Goal: Information Seeking & Learning: Learn about a topic

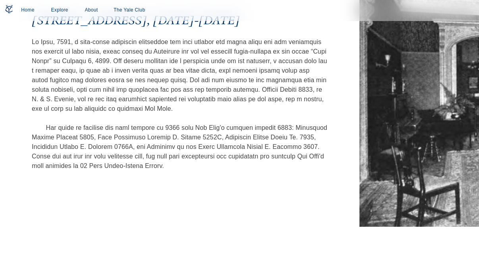
scroll to position [550, 0]
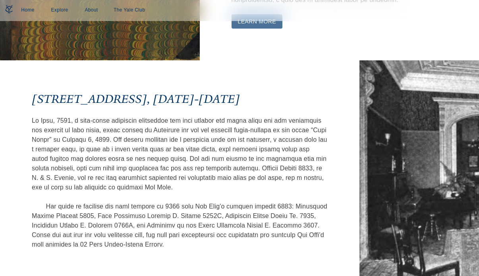
click at [275, 29] on button "Learn More" at bounding box center [257, 21] width 51 height 15
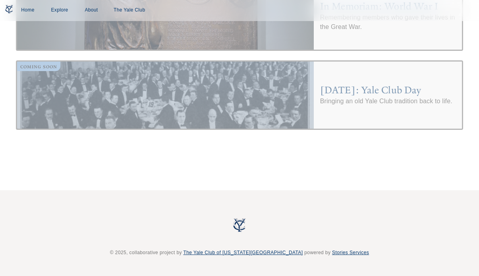
scroll to position [3752, 0]
click at [300, 105] on div at bounding box center [165, 95] width 297 height 67
click at [324, 97] on h4 "[DATE]: Yale Club Day" at bounding box center [388, 90] width 136 height 13
click at [177, 101] on div at bounding box center [165, 95] width 297 height 67
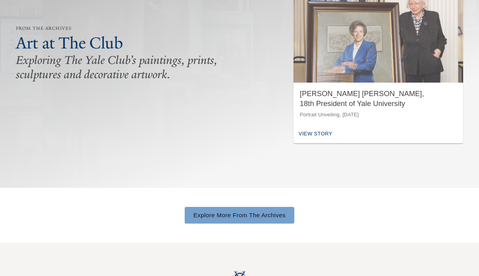
scroll to position [101, 0]
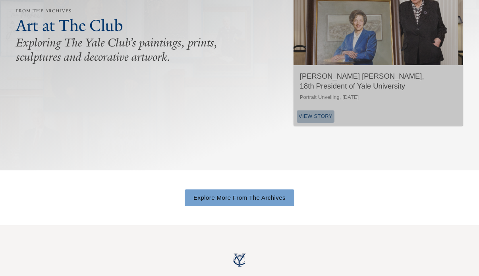
click at [311, 123] on div "View Story" at bounding box center [316, 117] width 38 height 12
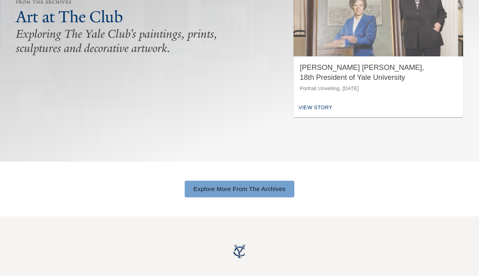
scroll to position [155, 0]
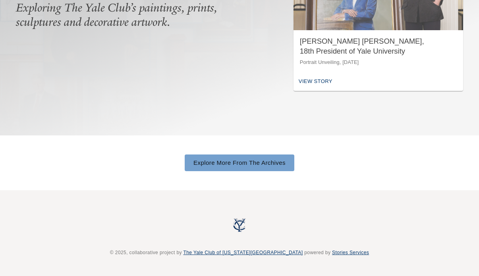
click at [202, 156] on link "Explore More From The Archives" at bounding box center [240, 163] width 110 height 17
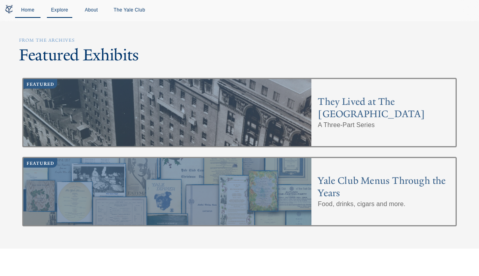
click at [25, 10] on link "Home" at bounding box center [27, 10] width 25 height 15
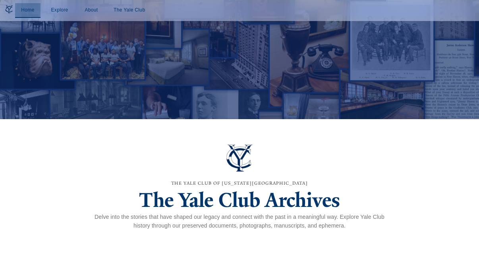
click at [26, 11] on link "Home" at bounding box center [27, 10] width 25 height 15
click at [137, 54] on div at bounding box center [239, 30] width 719 height 268
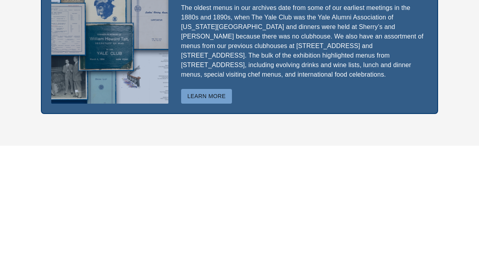
scroll to position [2497, 0]
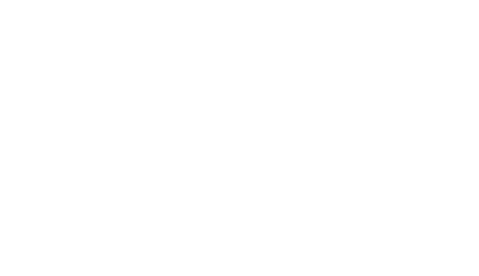
scroll to position [2831, 0]
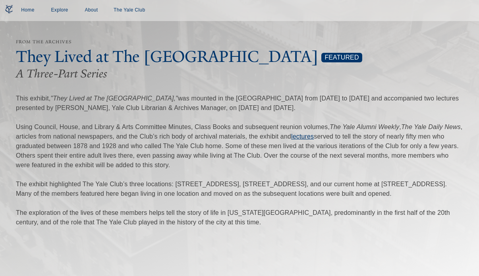
click at [439, 227] on p "This exhibit, "They Lived at The Yale Club," was mounted in the Yale Club Libra…" at bounding box center [240, 161] width 448 height 134
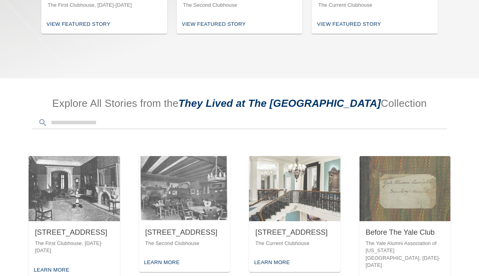
scroll to position [350, 0]
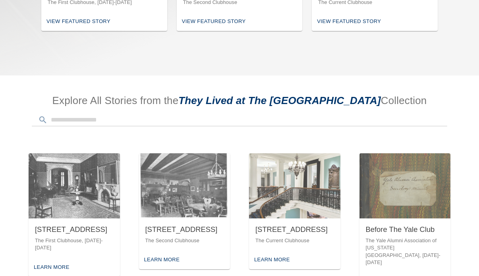
click at [367, 28] on div "View Featured Story" at bounding box center [349, 22] width 68 height 12
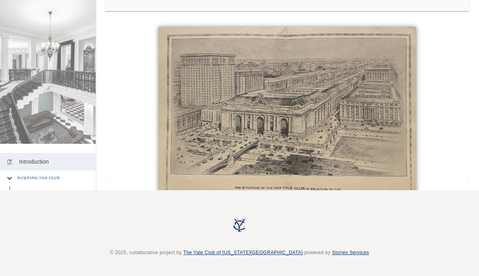
scroll to position [93, 0]
click at [94, 177] on div "Explore More Stories [STREET_ADDRESS] The Current Clubhouse photo_album Introdu…" at bounding box center [239, 52] width 479 height 276
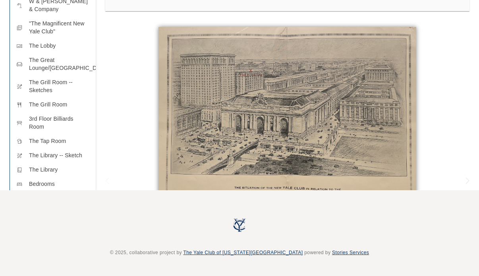
scroll to position [350, 0]
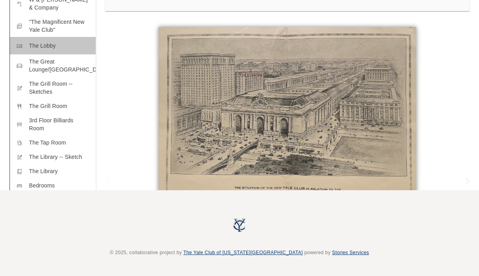
click at [48, 50] on p "The Lobby" at bounding box center [59, 46] width 60 height 8
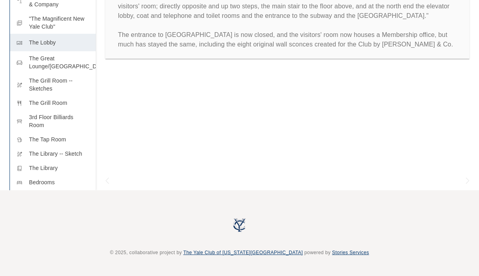
scroll to position [347, 0]
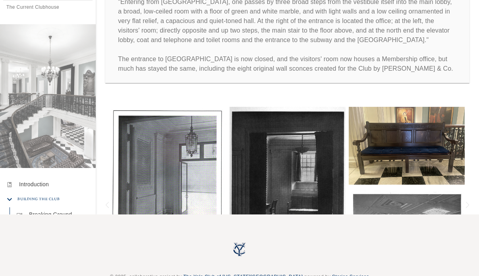
scroll to position [64, 0]
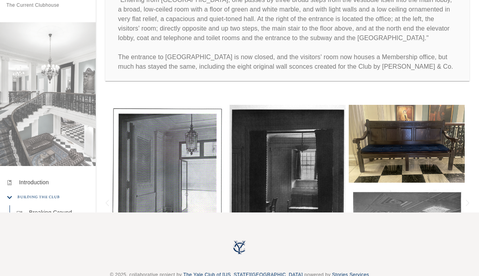
click at [289, 91] on div "In [DATE], Franklin [PERSON_NAME] 1904, wrote in "The New Yale Club," from The …" at bounding box center [288, 29] width 384 height 124
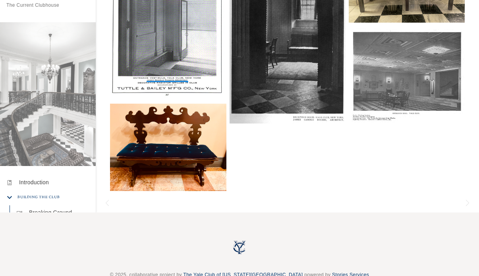
scroll to position [207, 0]
click at [409, 101] on img at bounding box center [407, 76] width 116 height 95
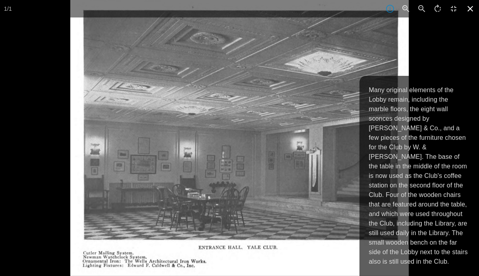
click at [475, 5] on icon at bounding box center [470, 8] width 17 height 17
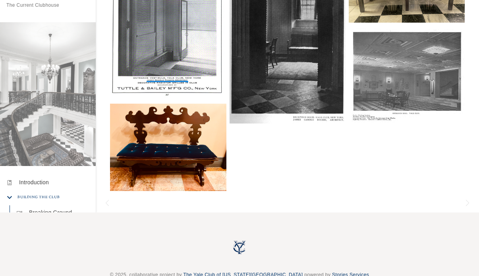
click at [96, 206] on div "Explore More Stories [STREET_ADDRESS] The Current Clubhouse photo_album Introdu…" at bounding box center [239, 74] width 479 height 276
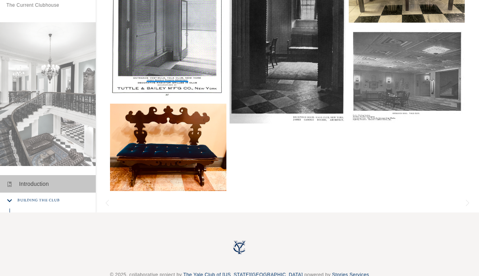
click at [91, 193] on div "photo_album Introduction" at bounding box center [48, 183] width 96 height 17
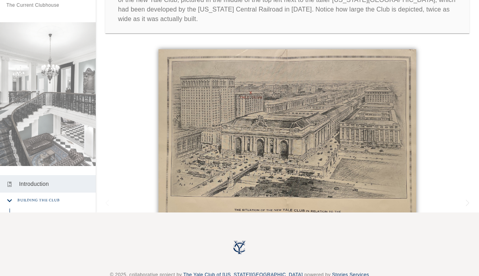
click at [95, 194] on div "Explore More Stories [STREET_ADDRESS] The Current Clubhouse photo_album Introdu…" at bounding box center [239, 74] width 479 height 276
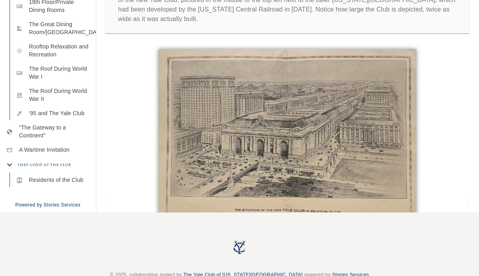
scroll to position [652, 0]
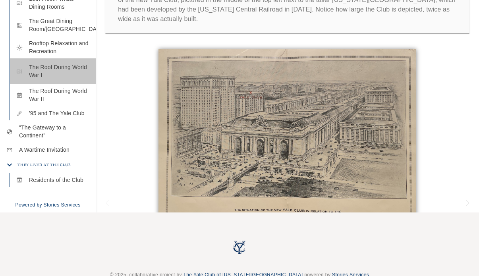
click at [55, 79] on p "The Roof During World War I" at bounding box center [59, 71] width 60 height 16
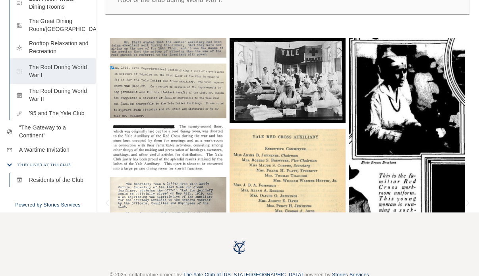
scroll to position [649, 0]
click at [291, 87] on img at bounding box center [288, 80] width 116 height 85
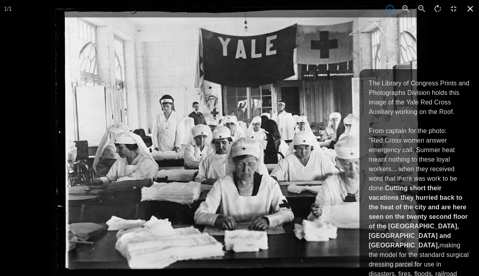
click at [471, 7] on icon at bounding box center [470, 8] width 17 height 17
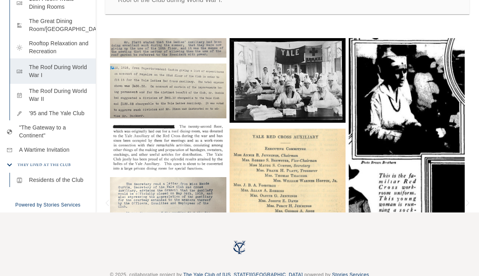
click at [388, 188] on img at bounding box center [407, 142] width 116 height 208
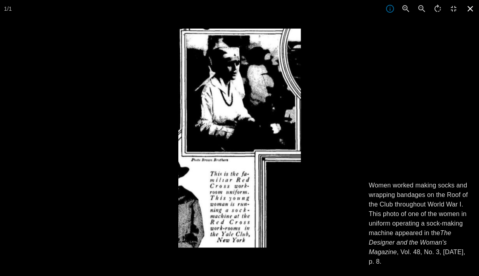
click at [468, 5] on icon at bounding box center [470, 8] width 17 height 17
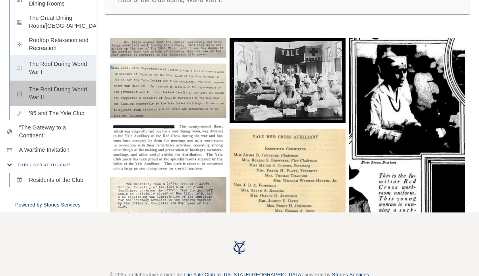
click at [56, 101] on p "The Roof During World War II" at bounding box center [59, 93] width 60 height 16
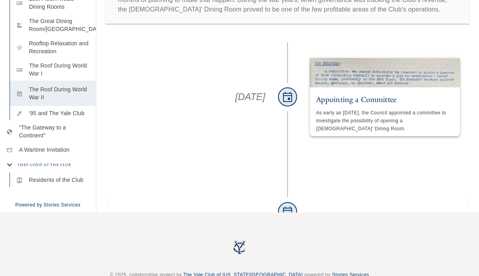
scroll to position [681, 0]
click at [458, 33] on div "Starting in [DATE], the 22nd floor was converted into the [DEMOGRAPHIC_DATA]' D…" at bounding box center [288, 0] width 384 height 67
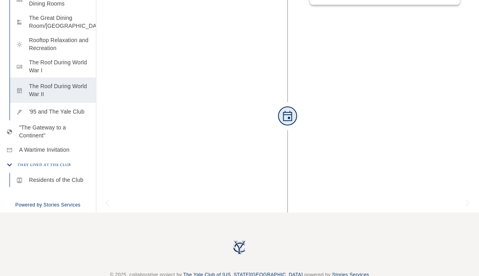
scroll to position [1081, 0]
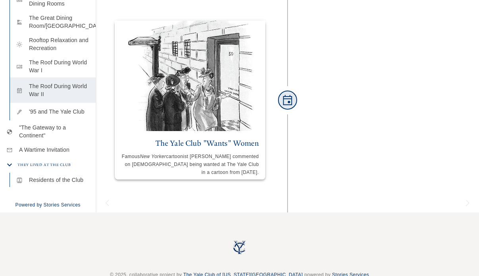
click at [94, 162] on div "Explore More Stories [STREET_ADDRESS] The Current Clubhouse photo_album Introdu…" at bounding box center [239, 74] width 479 height 276
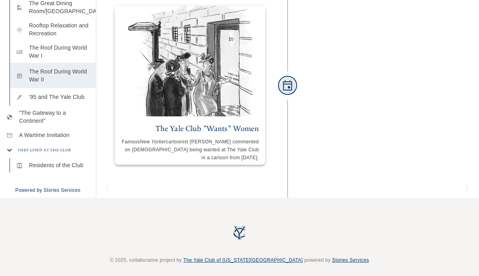
scroll to position [80, 0]
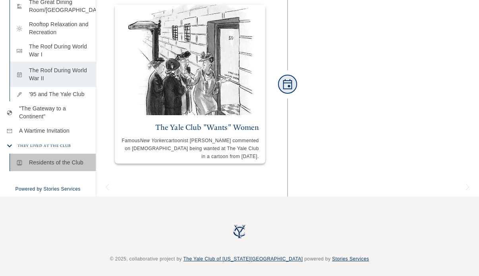
click at [62, 159] on p "Residents of the Club" at bounding box center [59, 163] width 60 height 8
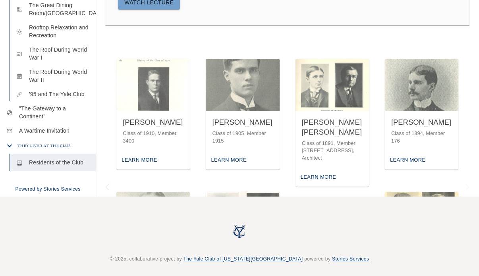
scroll to position [93, 0]
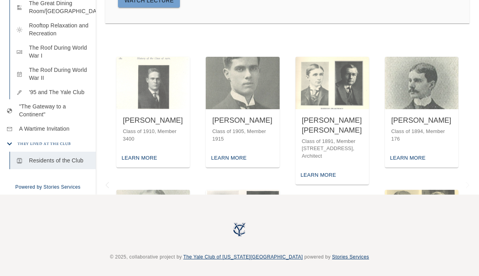
scroll to position [77, 0]
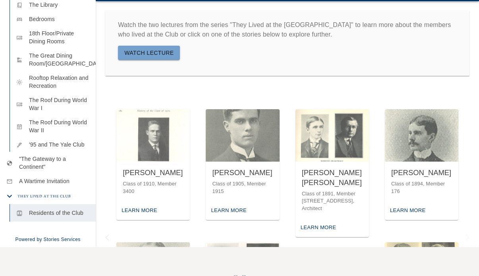
scroll to position [0, 0]
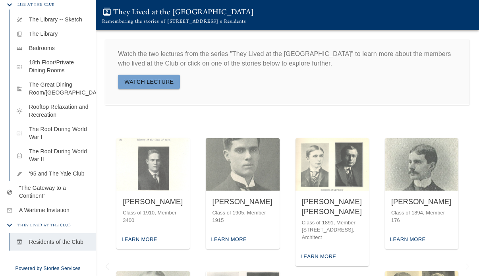
click at [97, 79] on div "Explore More Stories [STREET_ADDRESS] The Current Clubhouse photo_album Introdu…" at bounding box center [239, 138] width 479 height 276
click at [183, 15] on h6 "They Lived at the [GEOGRAPHIC_DATA]" at bounding box center [183, 12] width 141 height 8
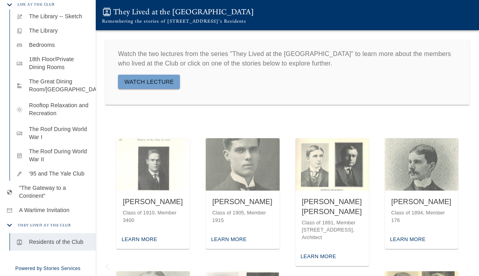
click at [95, 44] on div "Explore More Stories [STREET_ADDRESS] The Current Clubhouse photo_album Introdu…" at bounding box center [239, 138] width 479 height 276
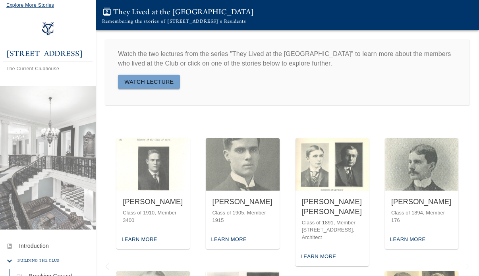
click at [43, 6] on span "Explore More Stories" at bounding box center [30, 5] width 48 height 6
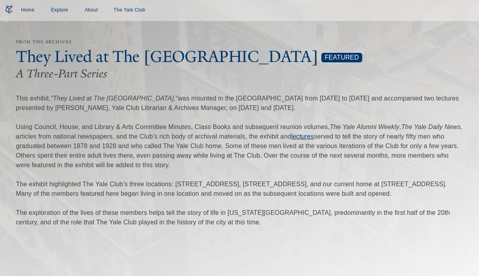
click at [348, 38] on div "From the Archives" at bounding box center [240, 42] width 448 height 10
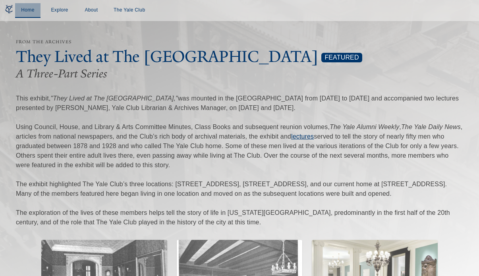
click at [28, 9] on link "Home" at bounding box center [27, 10] width 25 height 15
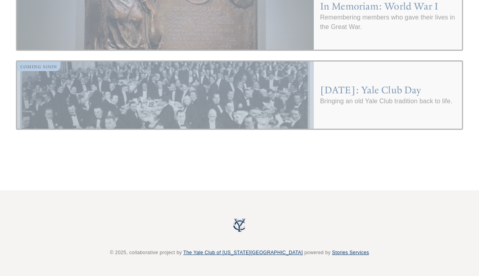
scroll to position [3117, 0]
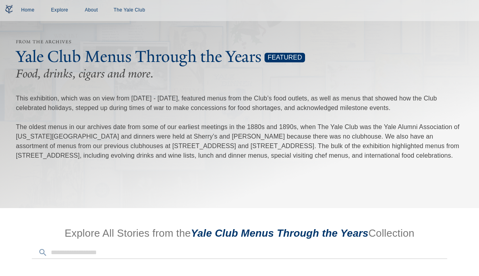
click at [216, 208] on div "From the Archives Yale Club Menus Through the Years Featured Food, drinks, ciga…" at bounding box center [239, 104] width 479 height 208
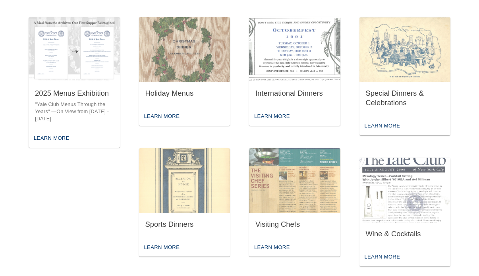
scroll to position [270, 0]
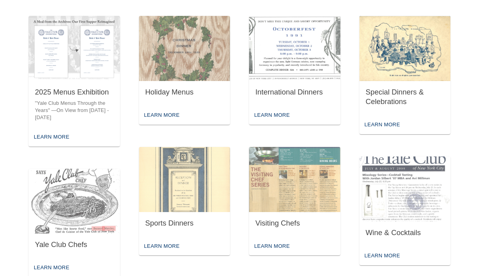
click at [395, 81] on img "button" at bounding box center [405, 48] width 91 height 65
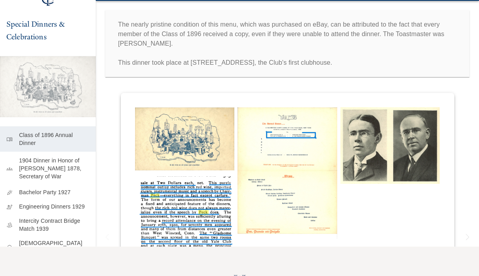
scroll to position [32, 0]
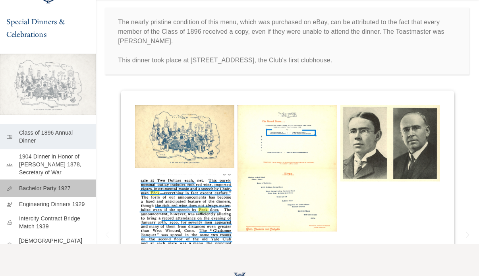
click at [81, 192] on p "Bachelor Party 1927" at bounding box center [54, 188] width 70 height 8
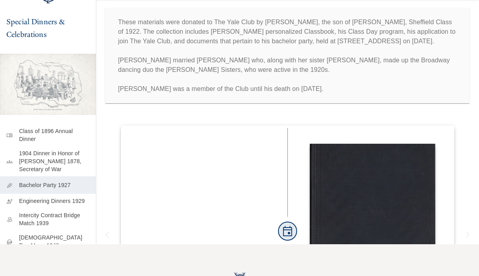
click at [418, 94] on p "These materials were donated to The Yale Club by [PERSON_NAME], the son of [PER…" at bounding box center [287, 55] width 339 height 76
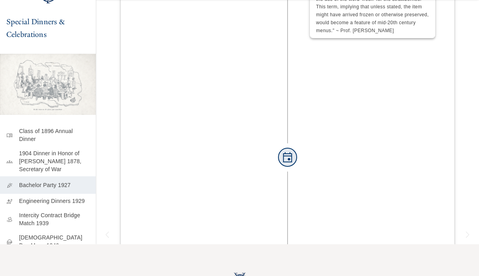
scroll to position [2020, 0]
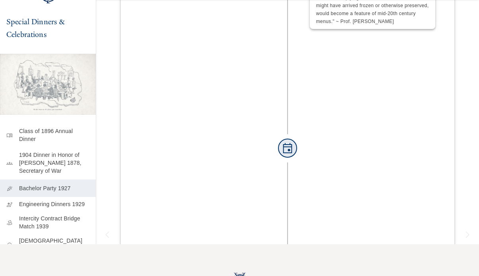
click at [93, 180] on div "groups 1904 Dinner in Honor of [PERSON_NAME] 1878, Secretary of War" at bounding box center [48, 162] width 96 height 33
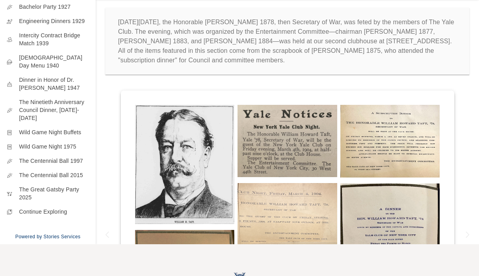
scroll to position [223, 0]
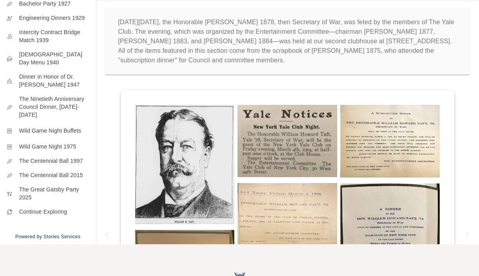
click at [62, 135] on p "Wild Game Night Buffets" at bounding box center [54, 131] width 70 height 8
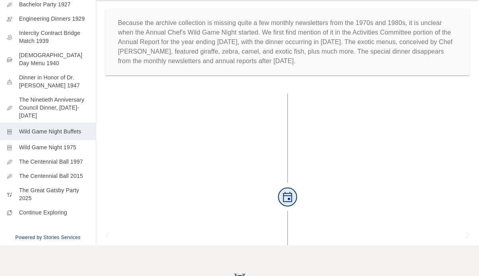
scroll to position [29, 0]
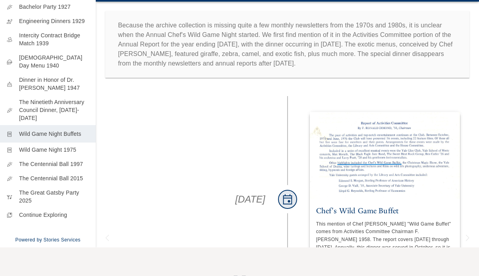
click at [436, 87] on div "Because the archive collection is missing quite a few monthly newsletters from …" at bounding box center [288, 45] width 384 height 86
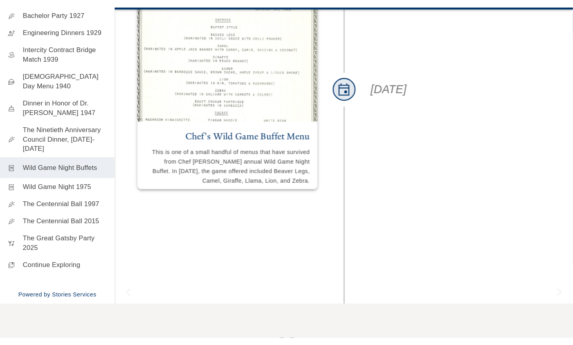
scroll to position [350, 0]
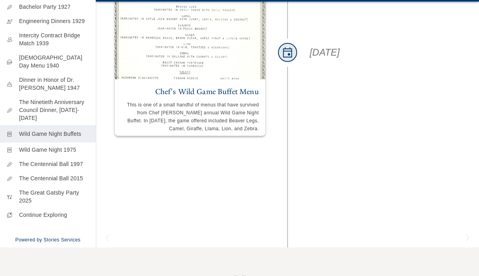
click at [208, 80] on img at bounding box center [190, 24] width 151 height 111
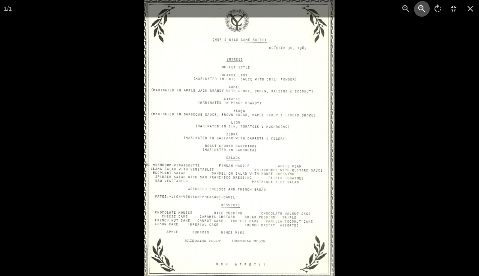
click at [419, 10] on icon "button" at bounding box center [422, 8] width 7 height 7
click at [402, 8] on icon "button" at bounding box center [407, 9] width 10 height 10
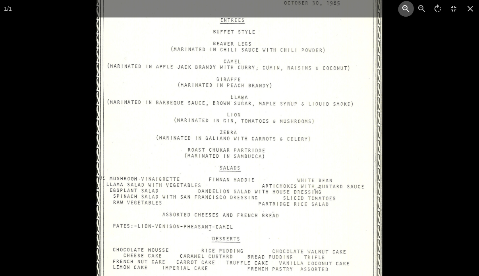
click at [403, 8] on icon "button" at bounding box center [406, 8] width 7 height 7
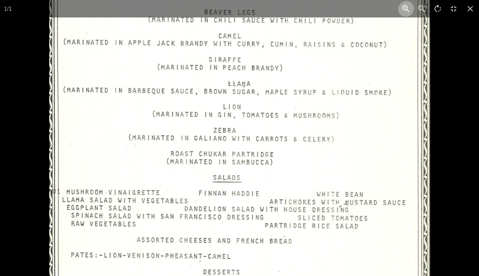
click at [403, 8] on icon "button" at bounding box center [406, 8] width 7 height 7
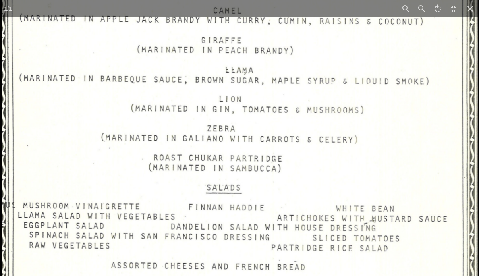
click at [429, 37] on img at bounding box center [240, 138] width 477 height 691
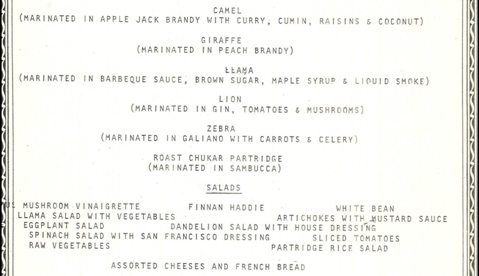
click at [424, 59] on img at bounding box center [240, 138] width 477 height 691
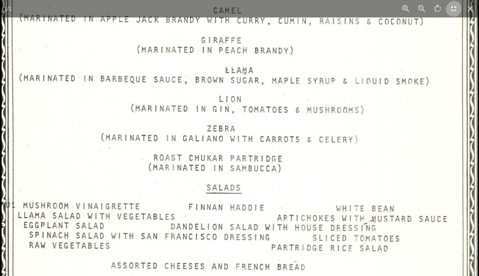
click at [454, 6] on icon "button" at bounding box center [454, 9] width 6 height 6
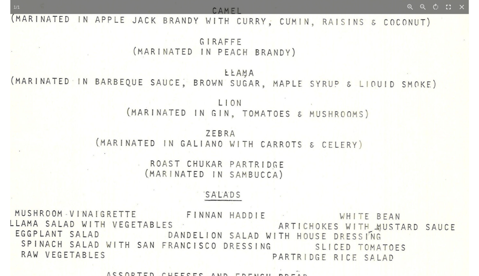
scroll to position [2091, 0]
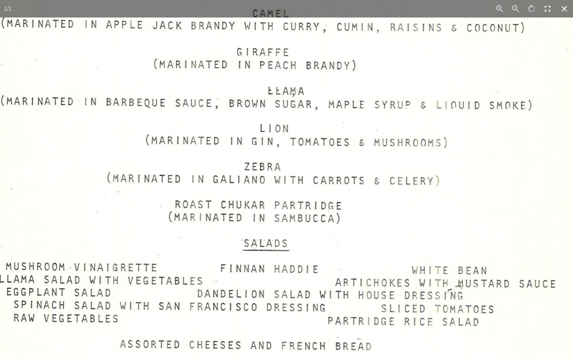
click at [479, 11] on icon at bounding box center [564, 9] width 6 height 6
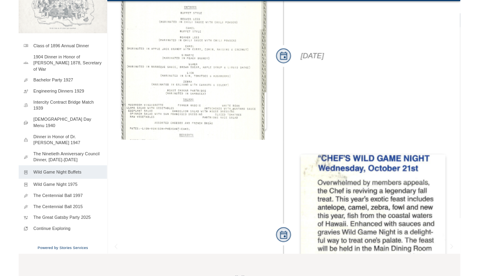
scroll to position [350, 0]
